Goal: Task Accomplishment & Management: Use online tool/utility

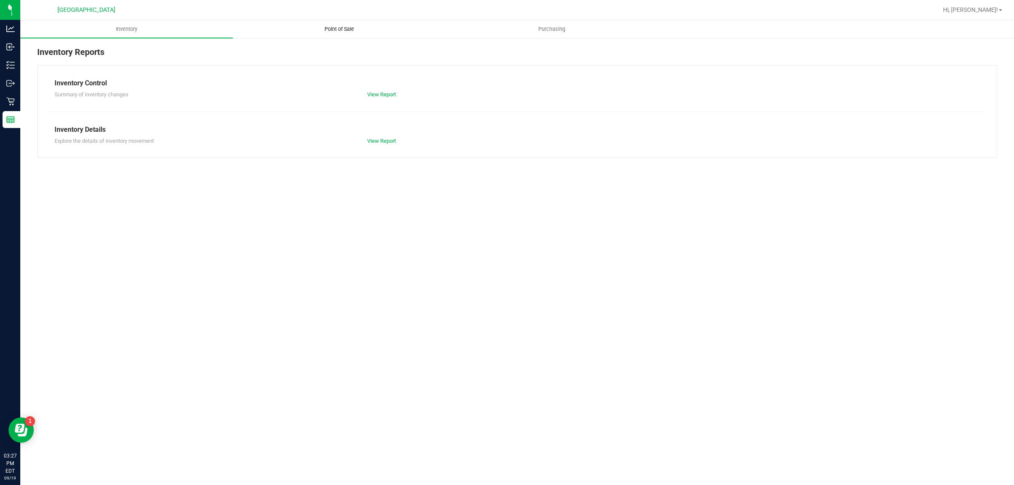
click at [344, 30] on span "Point of Sale" at bounding box center [339, 29] width 52 height 8
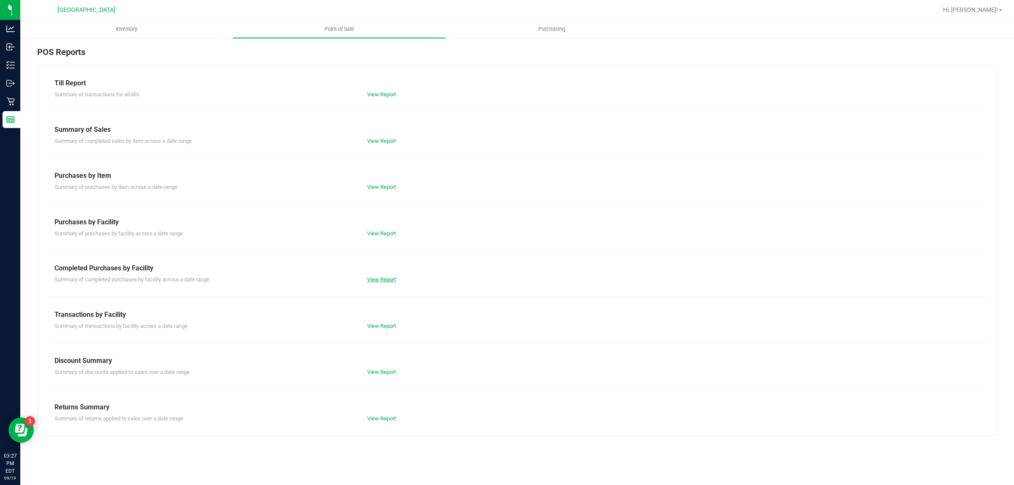
click at [389, 278] on link "View Report" at bounding box center [381, 279] width 29 height 6
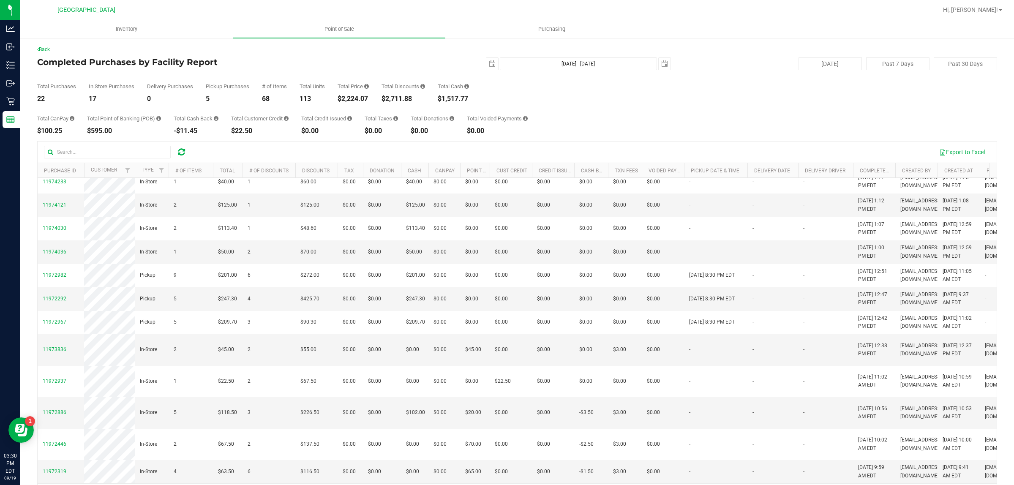
scroll to position [356, 0]
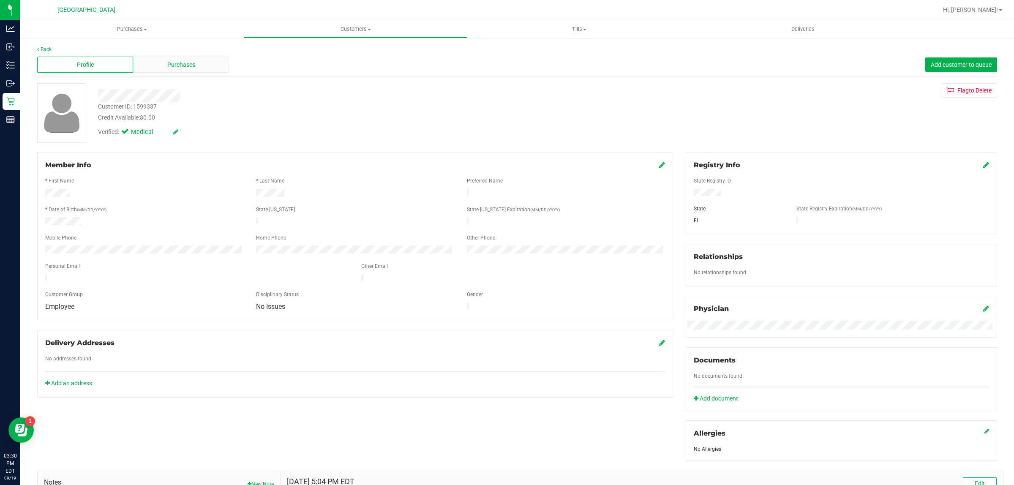
click at [161, 68] on div "Purchases" at bounding box center [181, 65] width 96 height 16
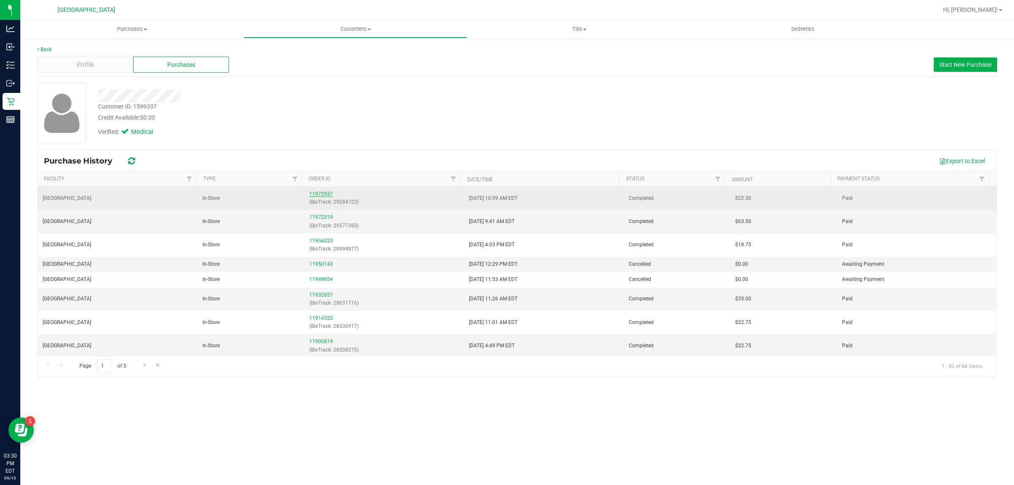
click at [314, 194] on link "11972937" at bounding box center [321, 194] width 24 height 6
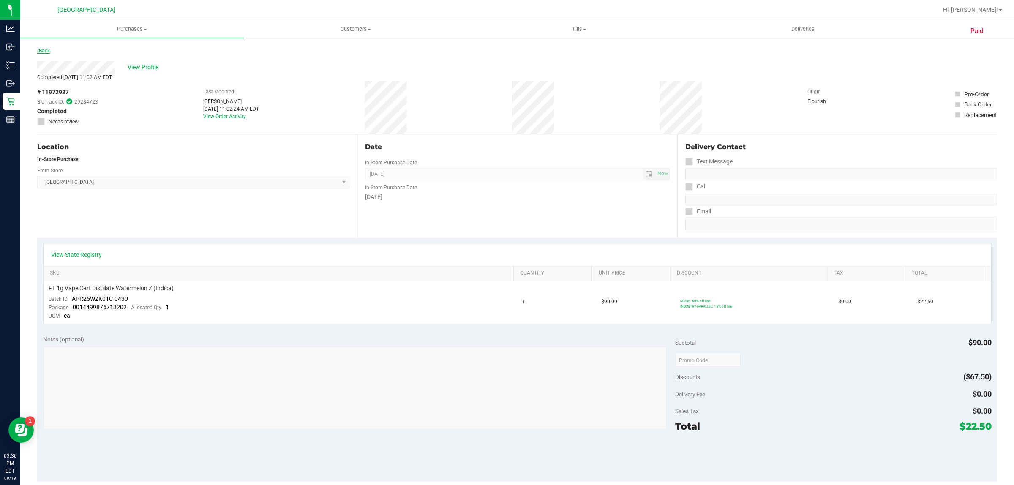
click at [46, 51] on link "Back" at bounding box center [43, 51] width 13 height 6
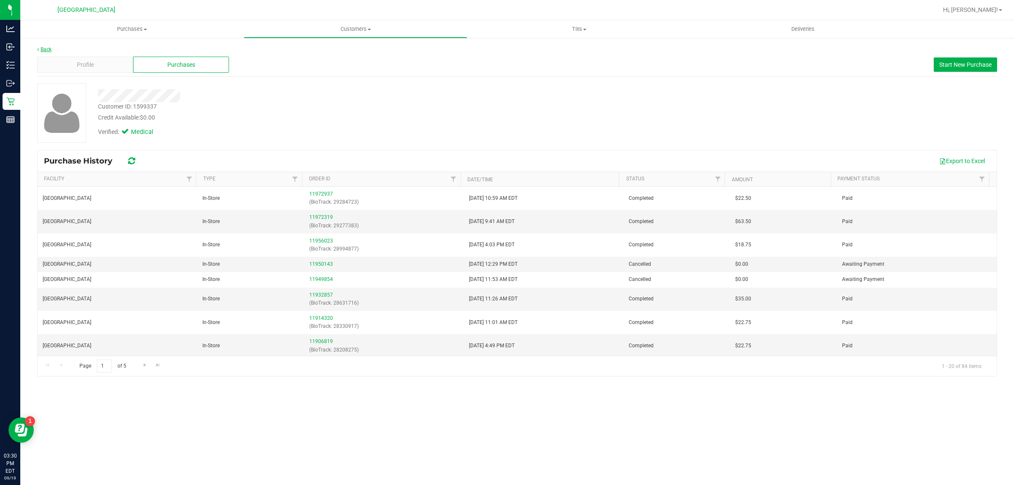
click at [45, 49] on link "Back" at bounding box center [44, 49] width 14 height 6
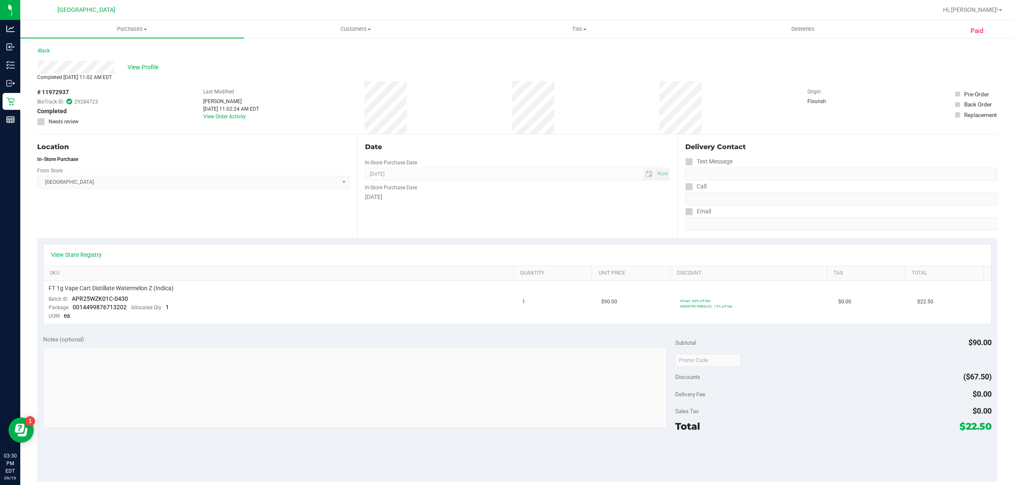
click at [43, 53] on div "Back" at bounding box center [43, 51] width 13 height 10
click at [45, 49] on link "Back" at bounding box center [43, 51] width 13 height 6
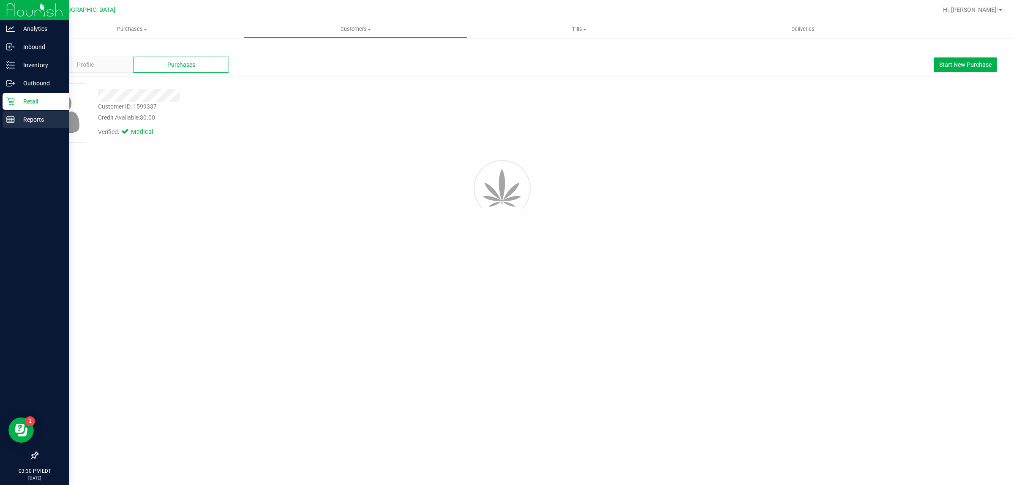
click at [15, 121] on p "Reports" at bounding box center [40, 120] width 51 height 10
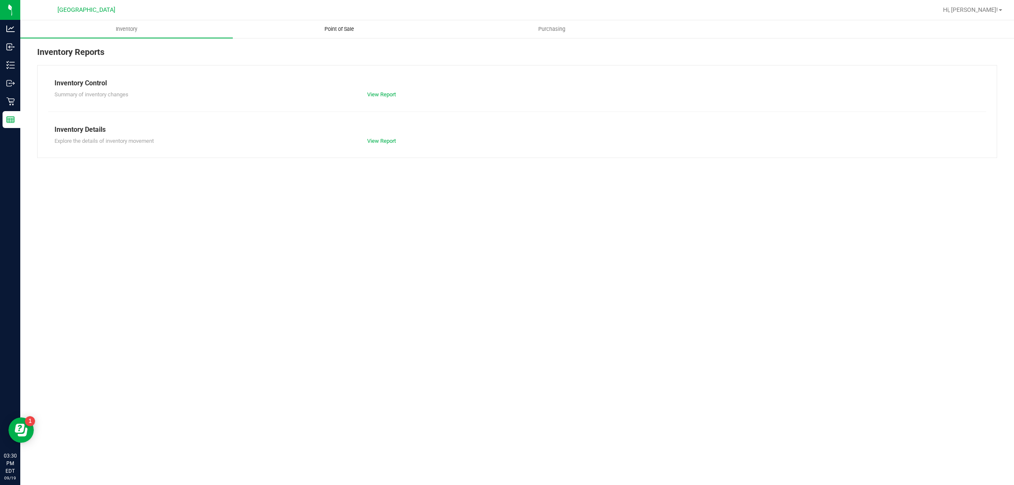
click at [332, 30] on span "Point of Sale" at bounding box center [339, 29] width 52 height 8
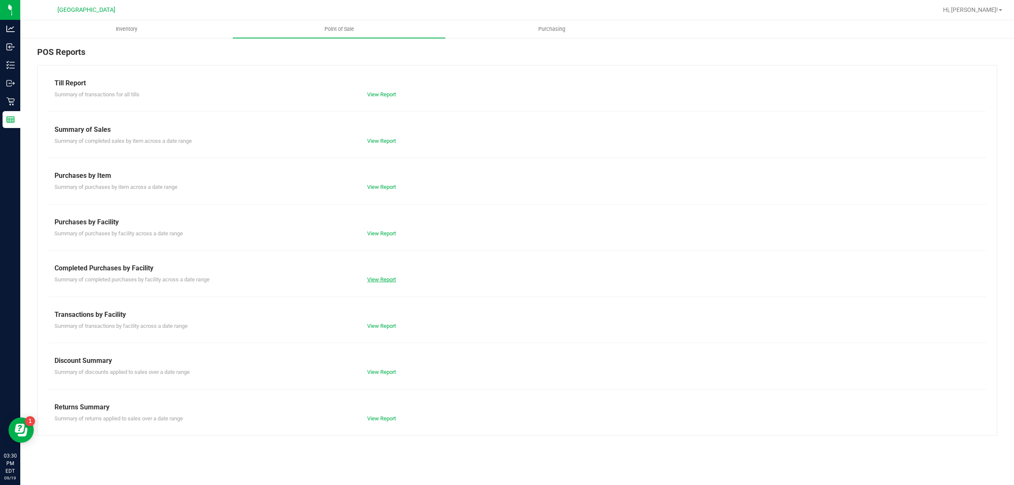
click at [380, 276] on link "View Report" at bounding box center [381, 279] width 29 height 6
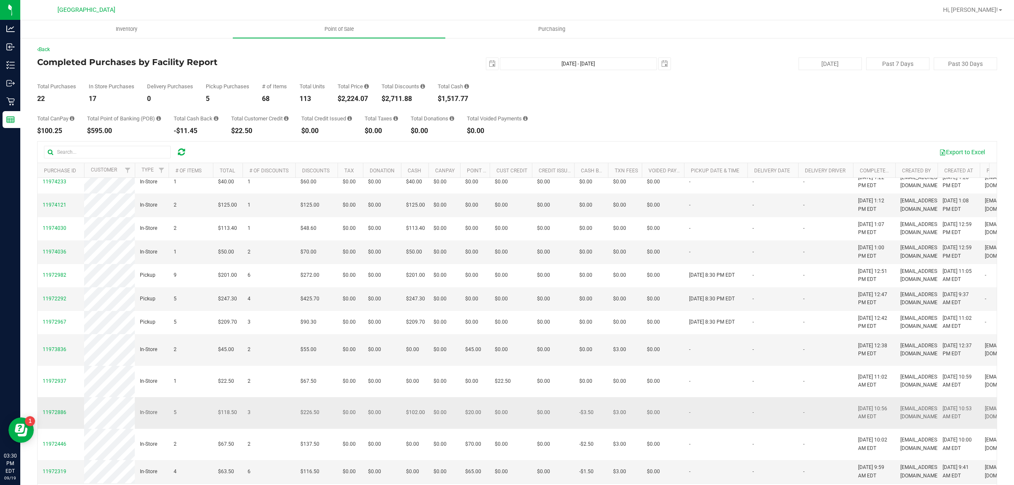
scroll to position [29, 0]
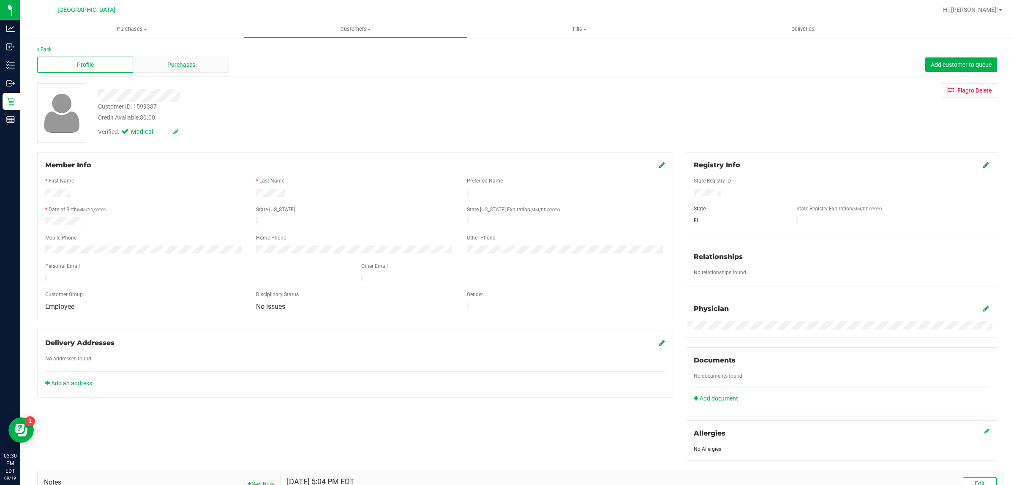
click at [167, 68] on span "Purchases" at bounding box center [181, 64] width 28 height 9
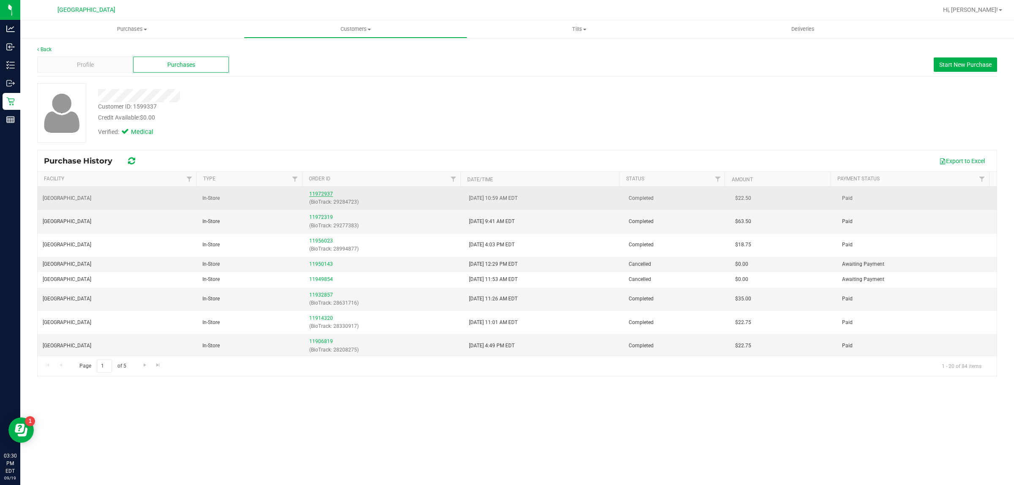
click at [324, 195] on link "11972937" at bounding box center [321, 194] width 24 height 6
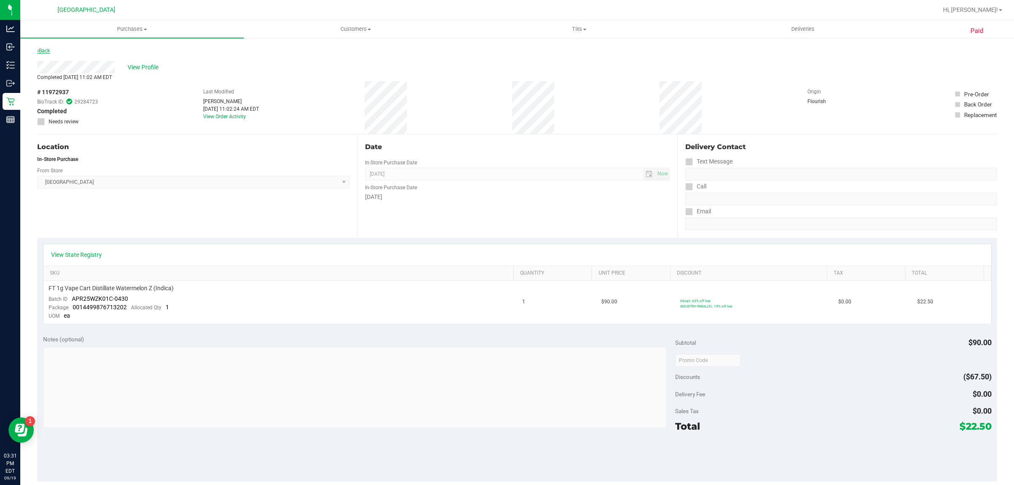
click at [45, 52] on link "Back" at bounding box center [43, 51] width 13 height 6
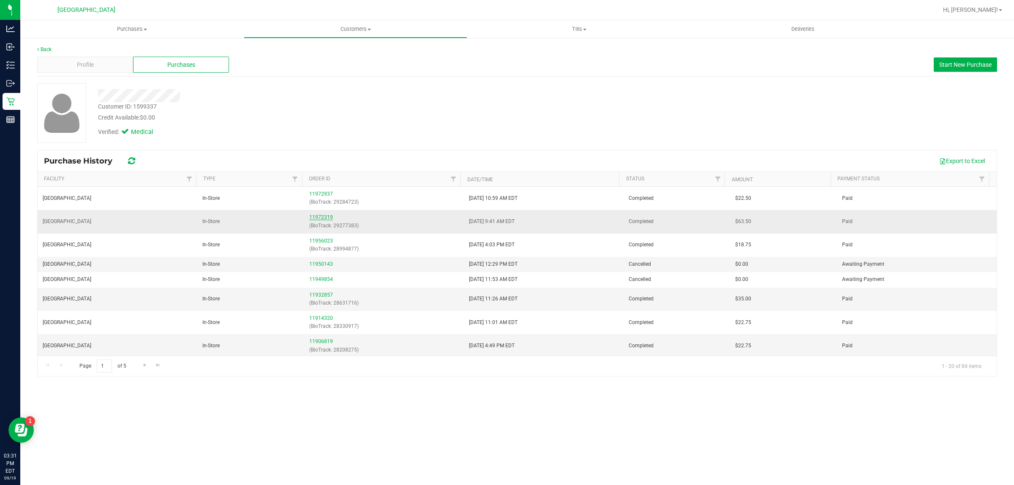
click at [322, 218] on link "11972319" at bounding box center [321, 217] width 24 height 6
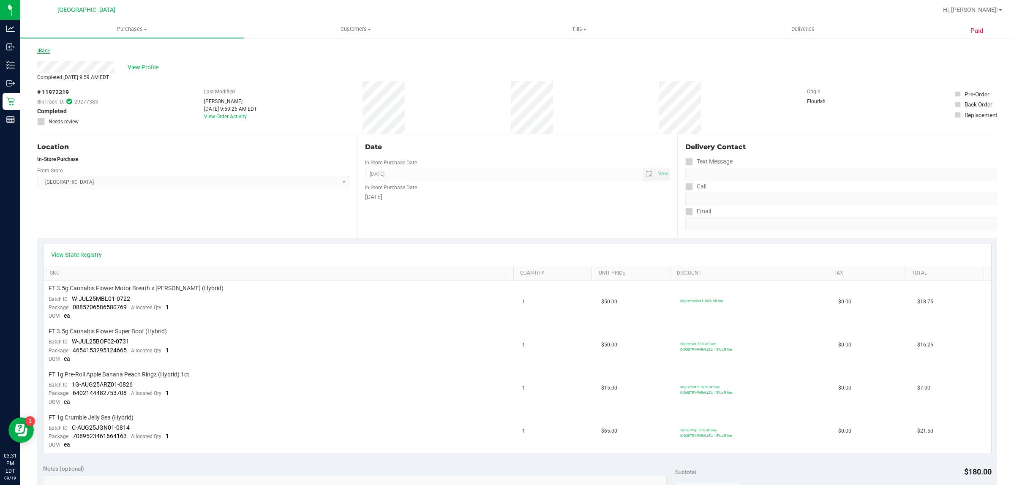
click at [45, 50] on link "Back" at bounding box center [43, 51] width 13 height 6
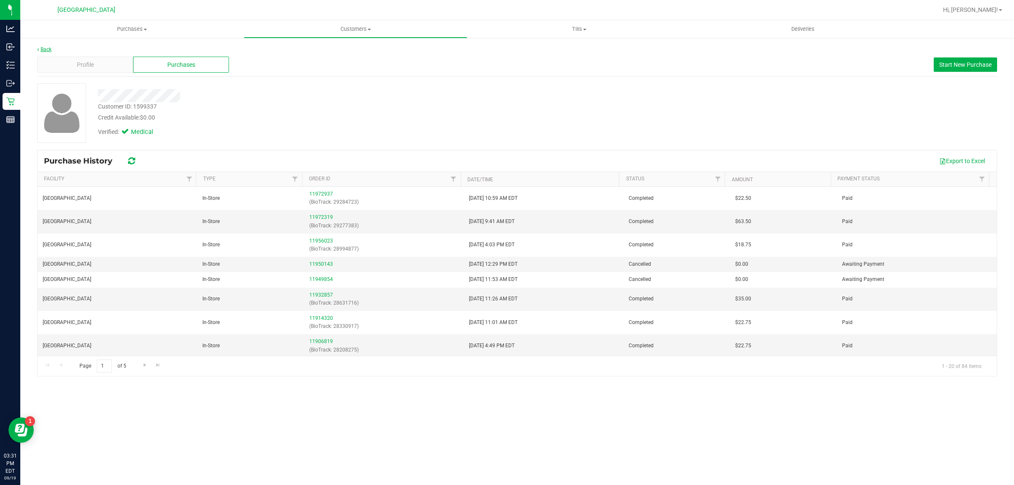
click at [49, 49] on link "Back" at bounding box center [44, 49] width 14 height 6
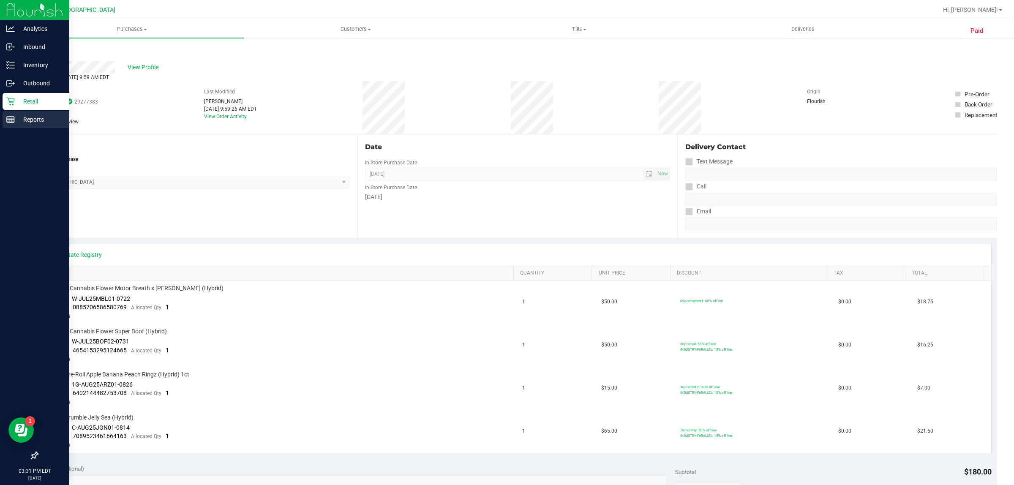
click at [11, 117] on icon at bounding box center [10, 119] width 8 height 8
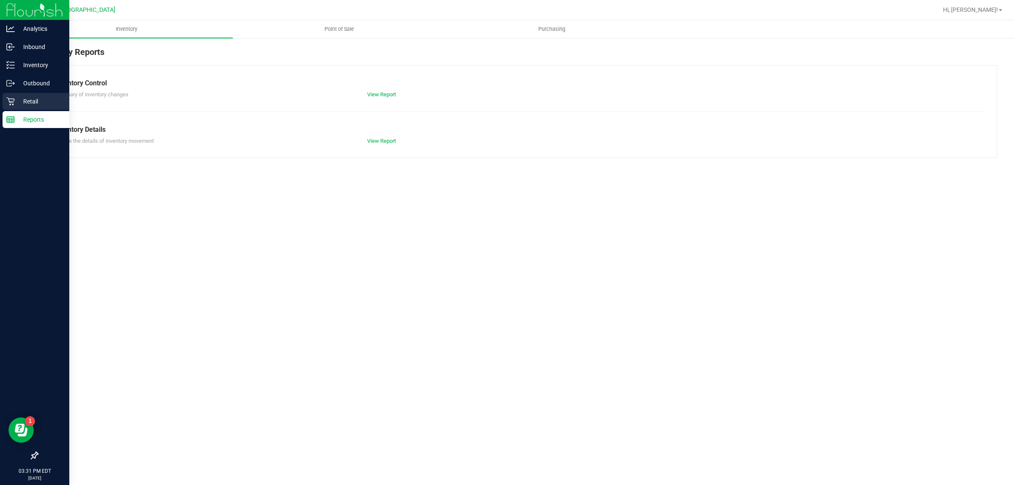
click at [24, 97] on p "Retail" at bounding box center [40, 101] width 51 height 10
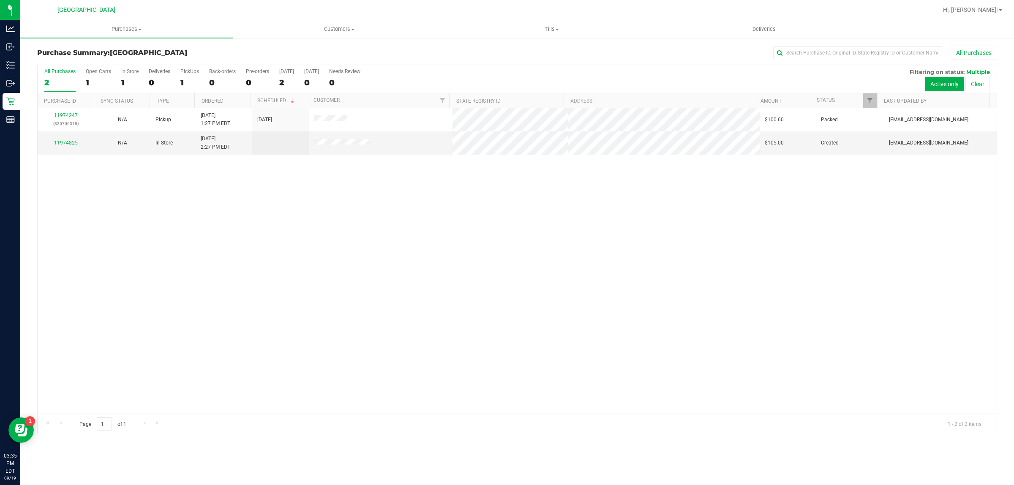
click at [331, 275] on div "11974247 (325706318) N/A Pickup 9/19/2025 1:27 PM EDT 9/19/2025 $100.60 Packed …" at bounding box center [517, 260] width 959 height 305
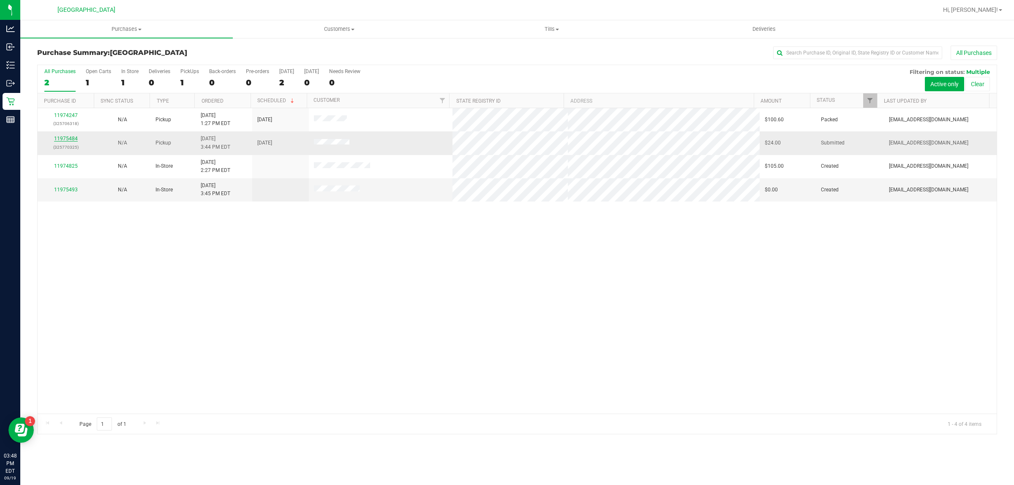
click at [61, 140] on link "11975484" at bounding box center [66, 139] width 24 height 6
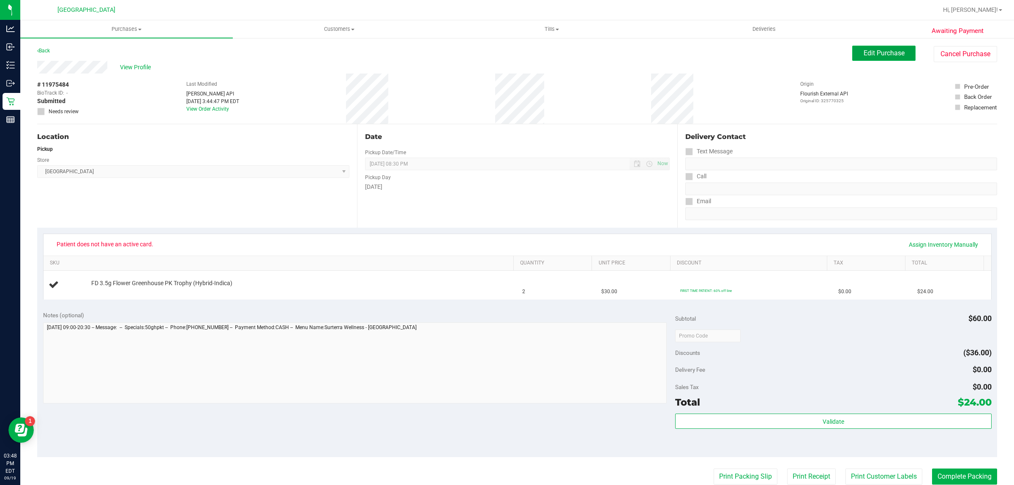
click at [892, 47] on button "Edit Purchase" at bounding box center [883, 53] width 63 height 15
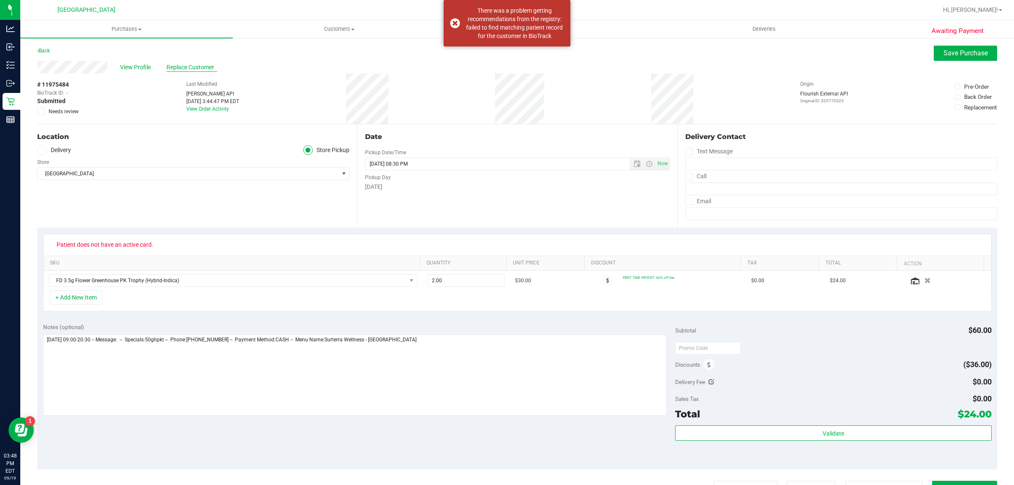
click at [206, 66] on span "Replace Customer" at bounding box center [191, 67] width 51 height 9
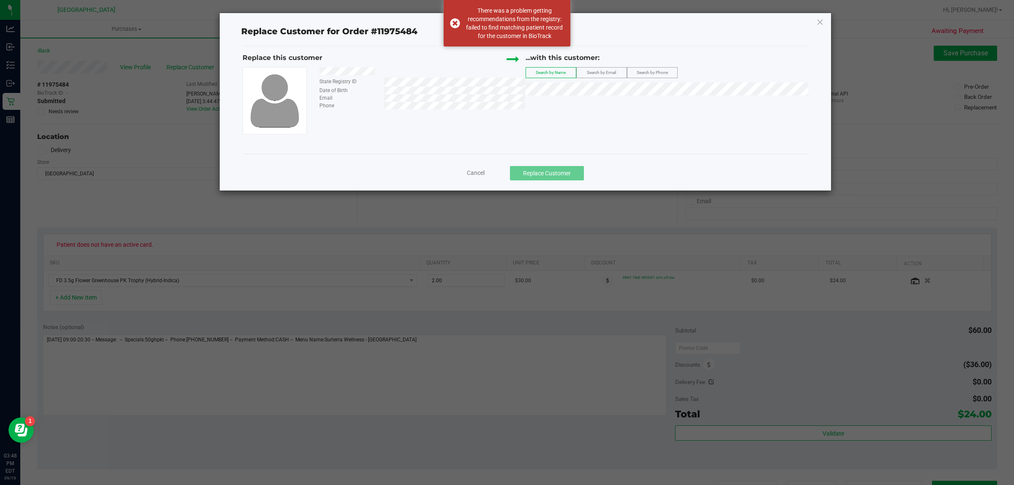
click at [616, 72] on span "Search by Email" at bounding box center [601, 72] width 29 height 5
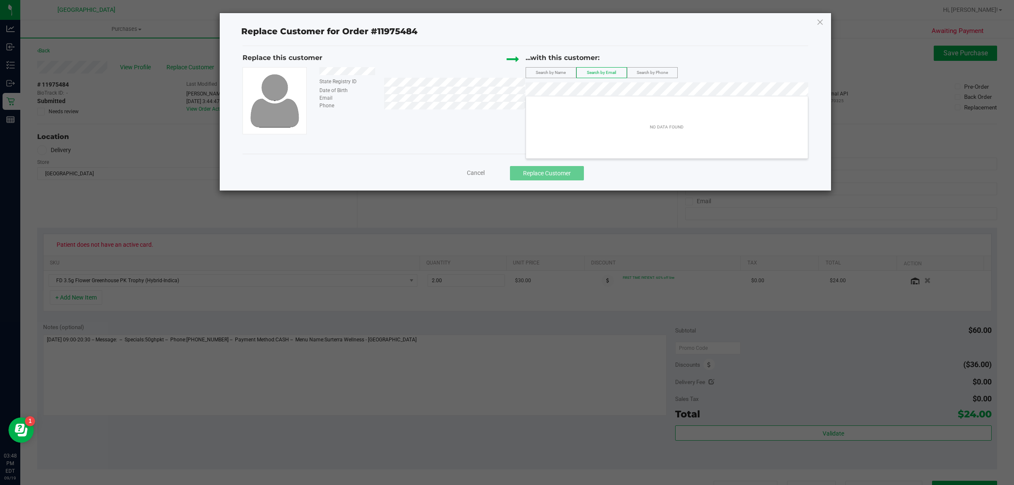
click at [639, 70] on span "Search by Phone" at bounding box center [652, 72] width 31 height 5
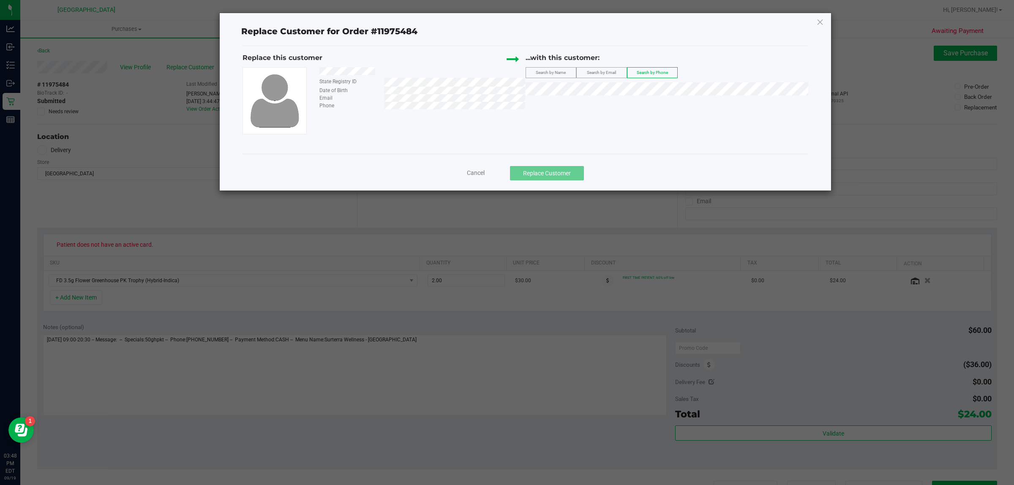
click at [427, 110] on div "State Registry ID Date of Birth Email Phone" at bounding box center [384, 100] width 283 height 67
click at [560, 71] on span "Search by Name" at bounding box center [551, 72] width 30 height 5
click at [387, 76] on div at bounding box center [419, 72] width 212 height 11
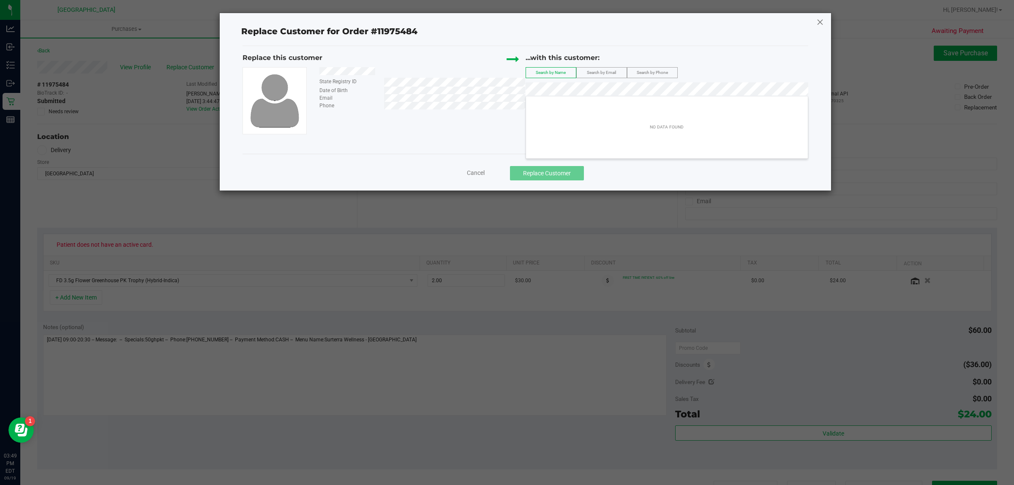
click at [819, 18] on icon at bounding box center [820, 22] width 8 height 14
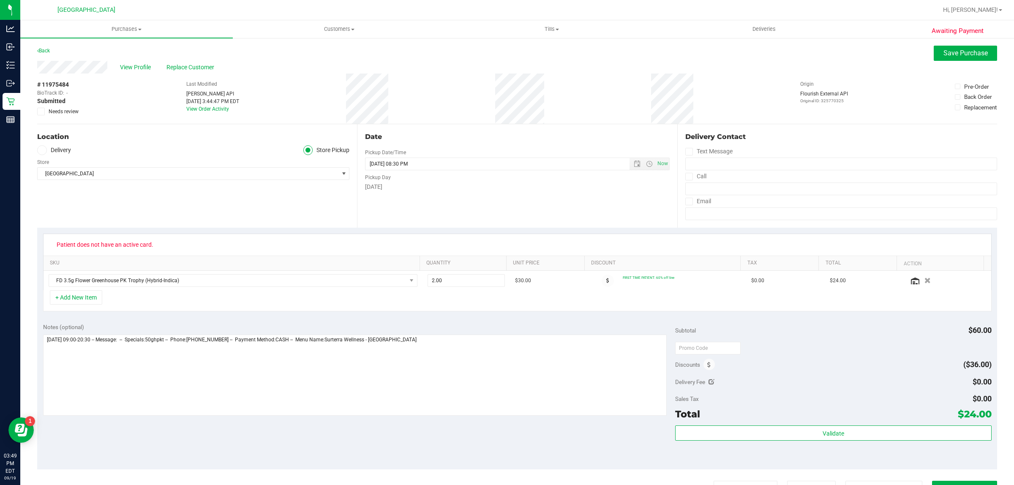
click at [39, 112] on icon at bounding box center [40, 112] width 5 height 0
click at [0, 0] on input "Needs review" at bounding box center [0, 0] width 0 height 0
click at [955, 48] on button "Save Purchase" at bounding box center [965, 53] width 63 height 15
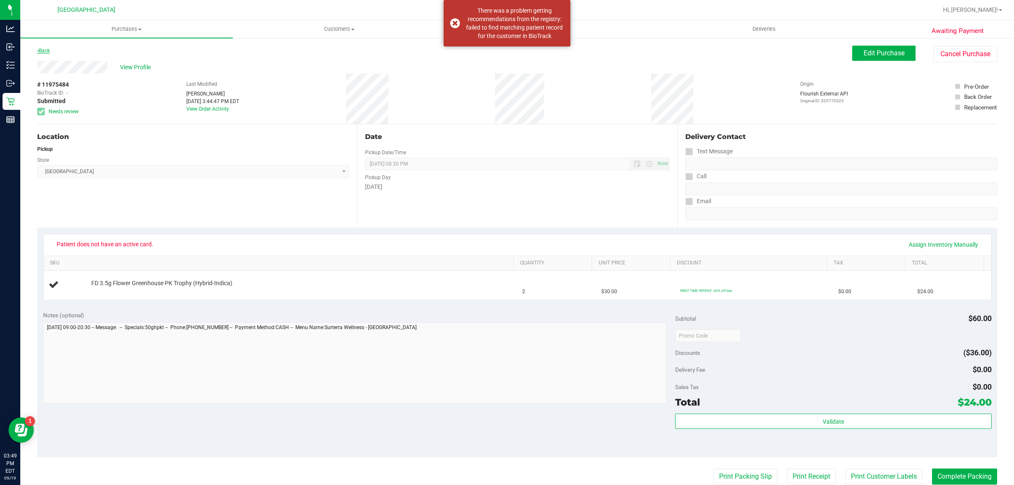
click at [49, 52] on link "Back" at bounding box center [43, 51] width 13 height 6
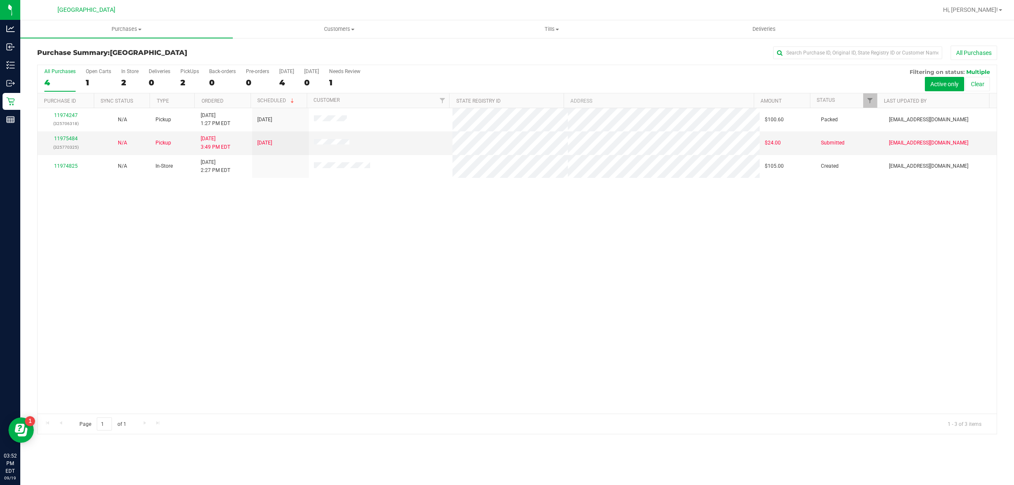
drag, startPoint x: 448, startPoint y: 278, endPoint x: 398, endPoint y: 235, distance: 66.0
click at [397, 237] on div "11974247 (325706318) N/A Pickup 9/19/2025 1:27 PM EDT 9/19/2025 $100.60 Packed …" at bounding box center [517, 260] width 959 height 305
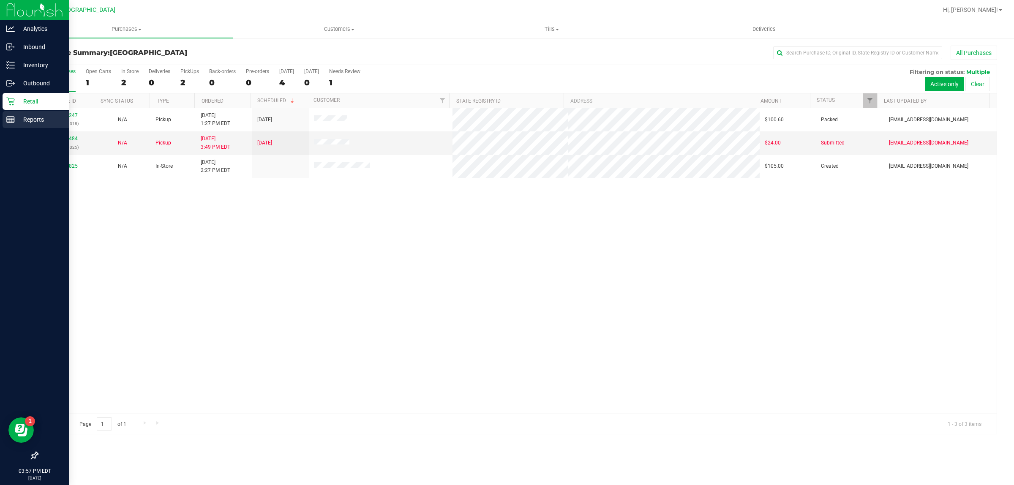
click at [27, 121] on p "Reports" at bounding box center [40, 120] width 51 height 10
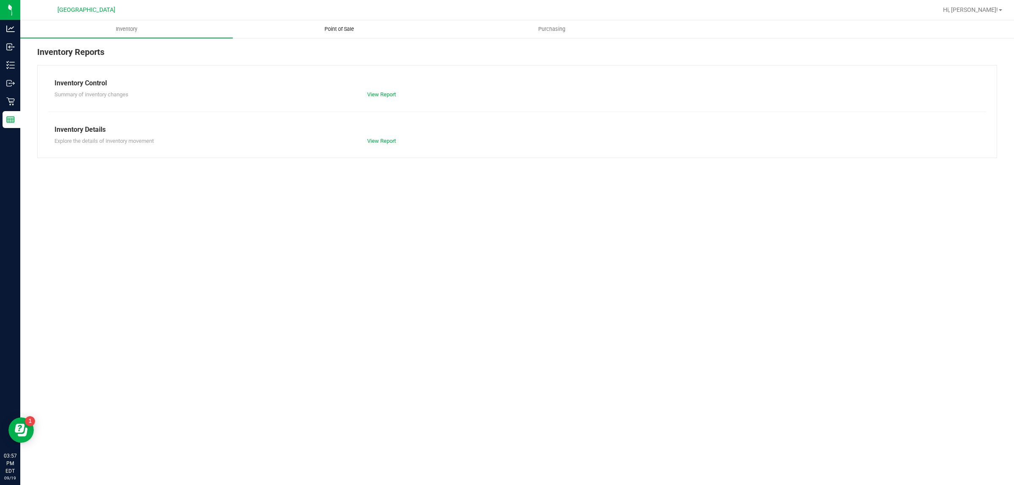
click at [337, 22] on uib-tab-heading "Point of Sale" at bounding box center [339, 29] width 212 height 17
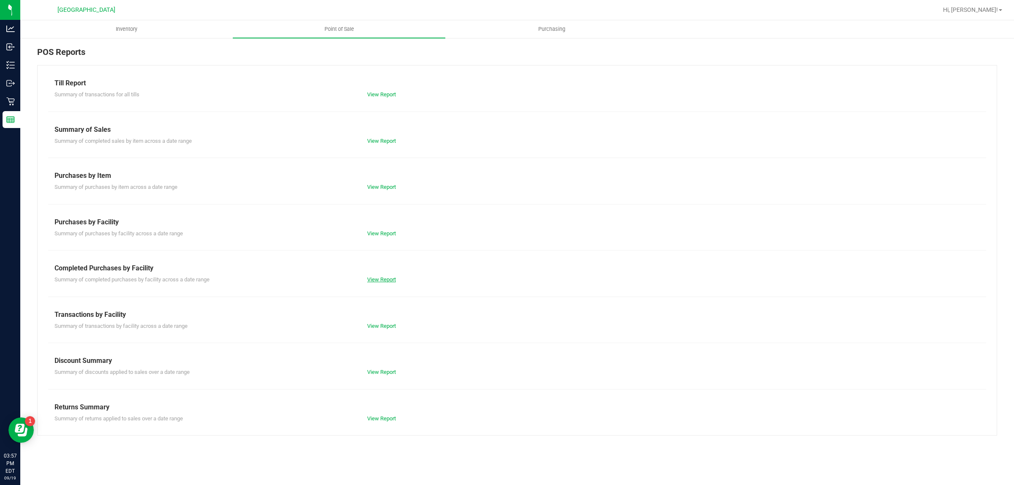
click at [382, 282] on link "View Report" at bounding box center [381, 279] width 29 height 6
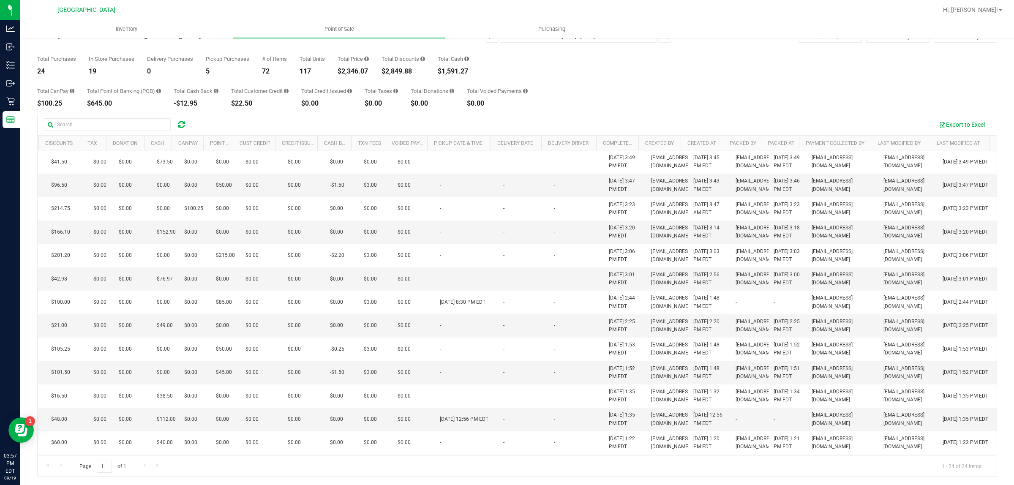
scroll to position [0, 265]
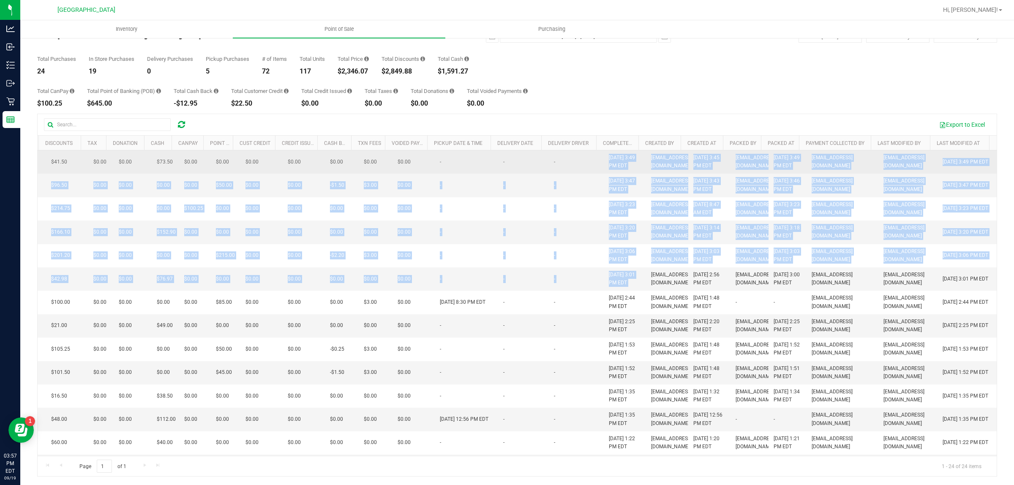
drag, startPoint x: 632, startPoint y: 330, endPoint x: 563, endPoint y: 168, distance: 176.7
click at [563, 168] on tbody "11975493 In-Store 2 $73.50 2 $41.50 $0.00 $0.00 $73.50 $0.00 $0.00 $0.00 $0.00 …" at bounding box center [392, 447] width 1208 height 594
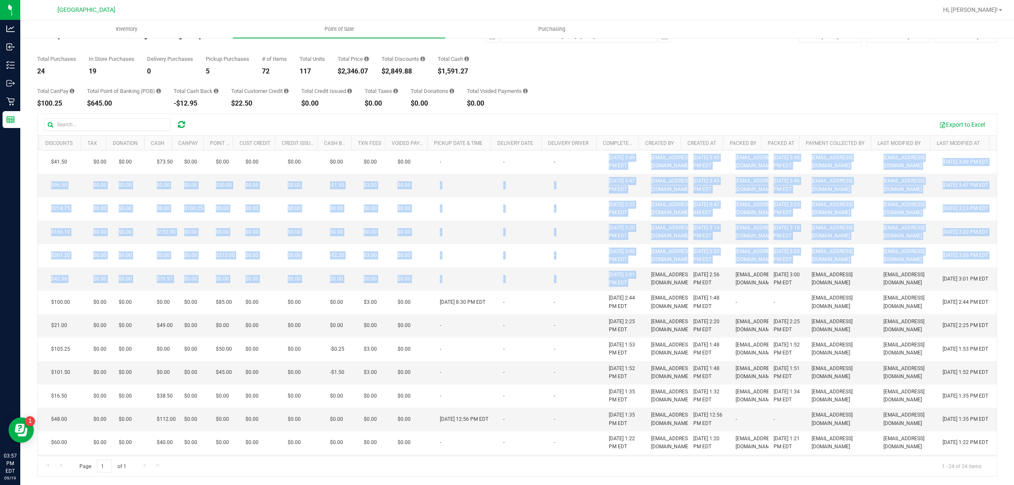
scroll to position [0, 0]
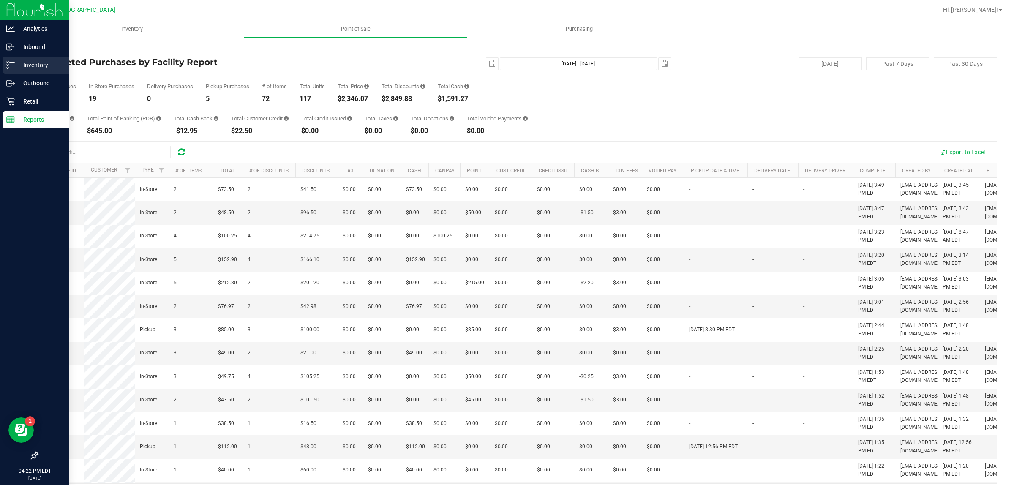
click at [15, 66] on p "Inventory" at bounding box center [40, 65] width 51 height 10
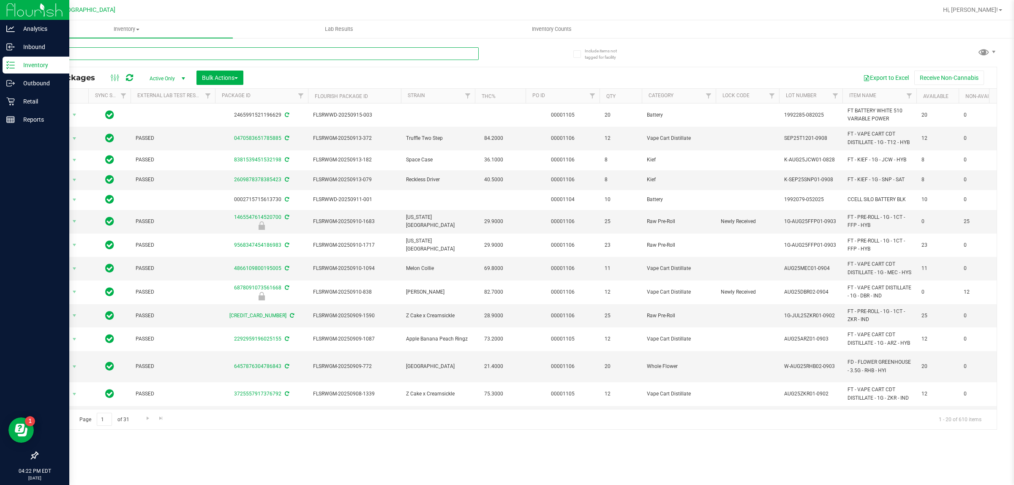
click at [90, 54] on input "text" at bounding box center [258, 53] width 442 height 13
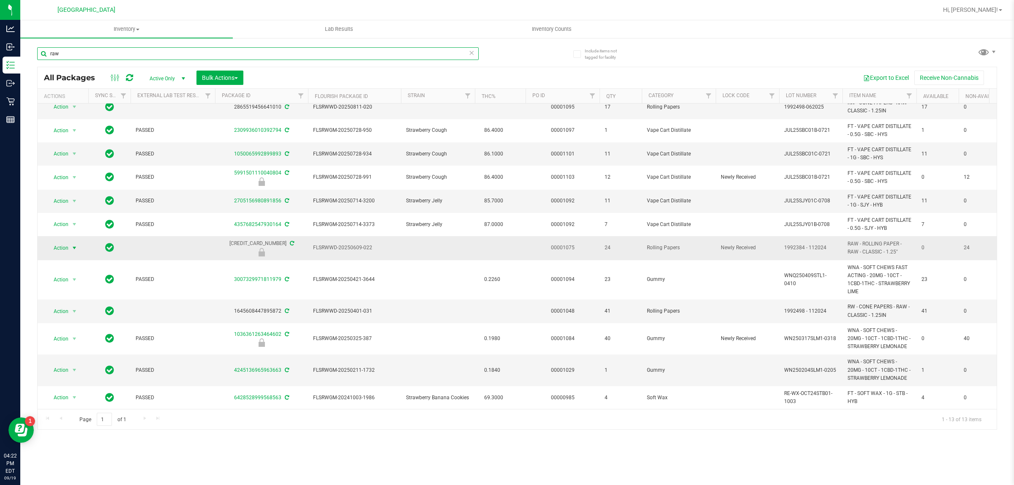
type input "raw"
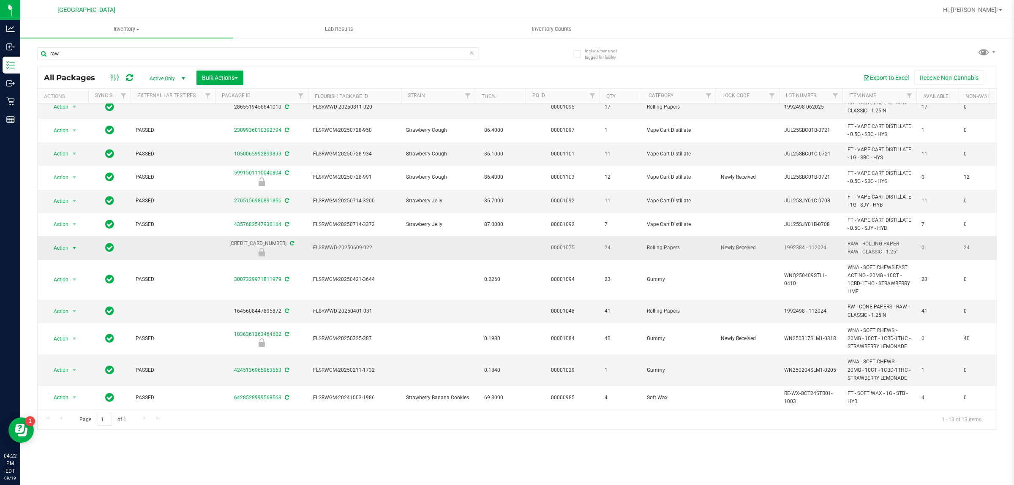
click at [71, 242] on span "select" at bounding box center [74, 248] width 11 height 12
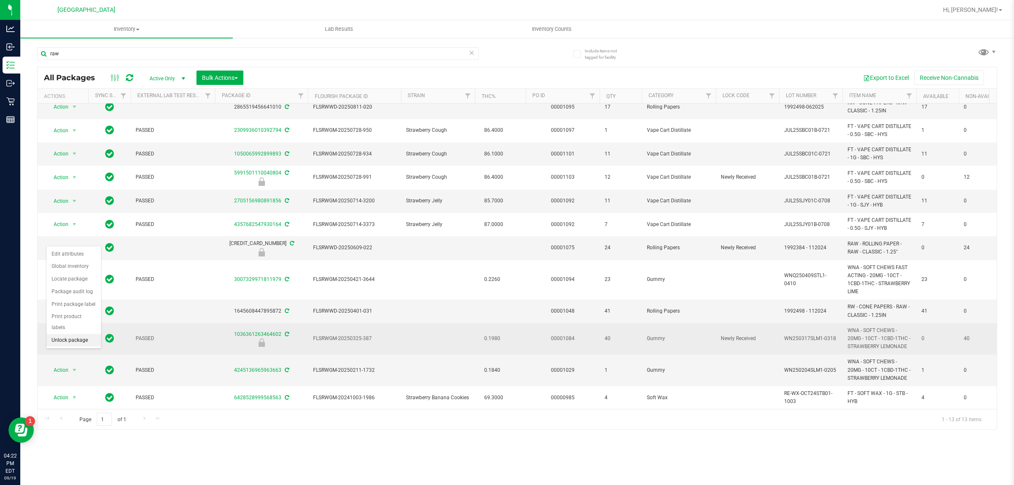
click at [66, 334] on li "Unlock package" at bounding box center [73, 340] width 55 height 13
